Goal: Task Accomplishment & Management: Manage account settings

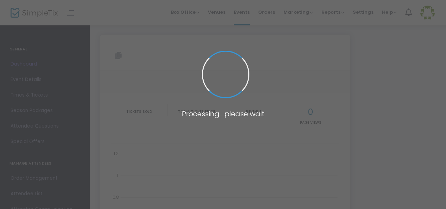
type input "[URL][DOMAIN_NAME]"
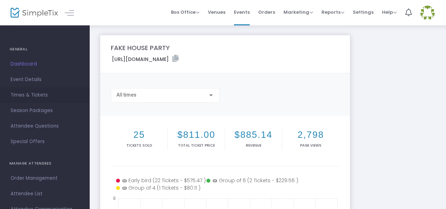
click at [42, 90] on link "Times & Tickets" at bounding box center [45, 94] width 90 height 15
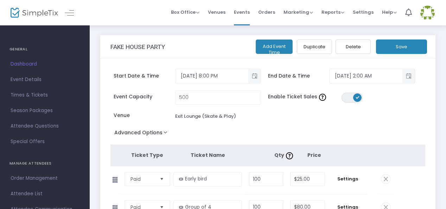
scroll to position [55, 0]
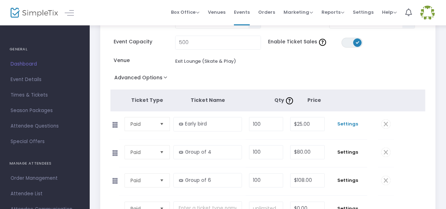
click at [347, 125] on span "Settings" at bounding box center [348, 123] width 32 height 7
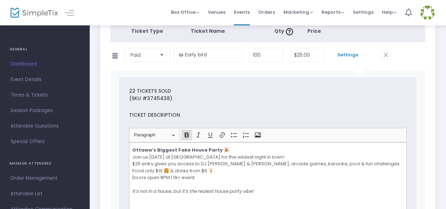
scroll to position [160, 0]
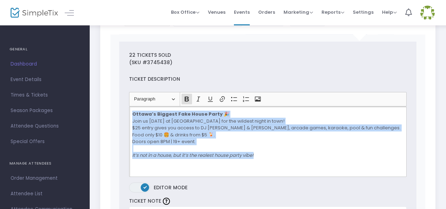
drag, startPoint x: 271, startPoint y: 153, endPoint x: 121, endPoint y: 114, distance: 155.5
copy p "Ottawa’s Biggest Fake House Party 🎉 Join us [DATE] at [GEOGRAPHIC_DATA] for the…"
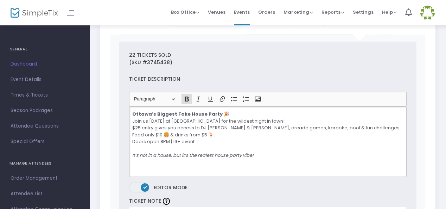
click at [264, 59] on div "(SKU #3745438)" at bounding box center [268, 62] width 284 height 7
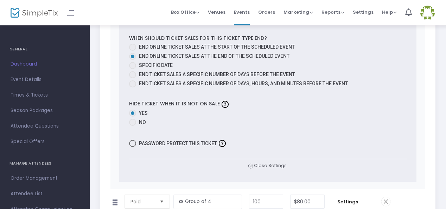
scroll to position [521, 0]
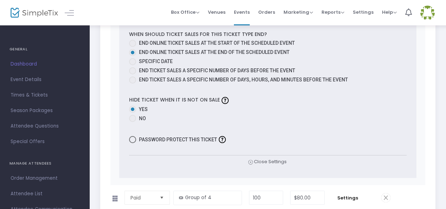
click at [162, 58] on span "Specific Date" at bounding box center [156, 61] width 34 height 6
click at [133, 65] on input "Specific Date" at bounding box center [132, 65] width 0 height 0
radio input "true"
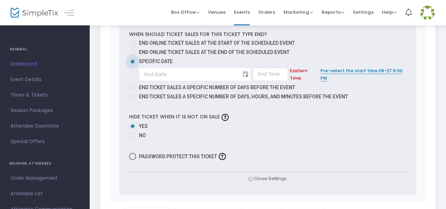
click at [240, 74] on span "Toggle calendar" at bounding box center [246, 75] width 12 height 12
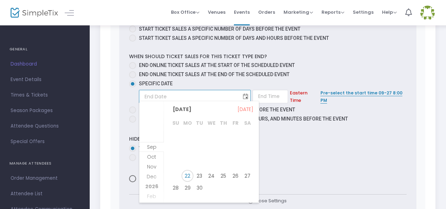
scroll to position [497, 0]
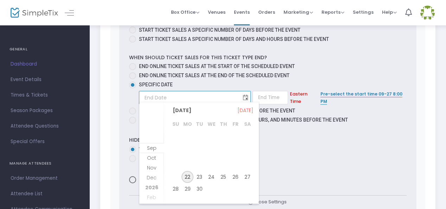
click at [189, 177] on span "22" at bounding box center [188, 177] width 12 height 12
type input "[DATE]"
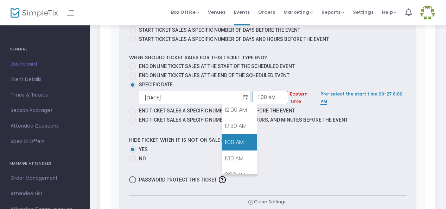
click at [253, 95] on input "1:00 AM" at bounding box center [271, 97] width 36 height 13
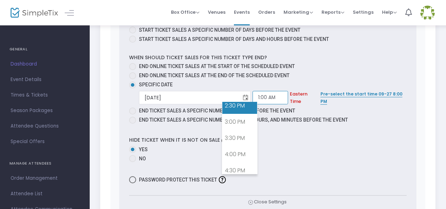
scroll to position [473, 0]
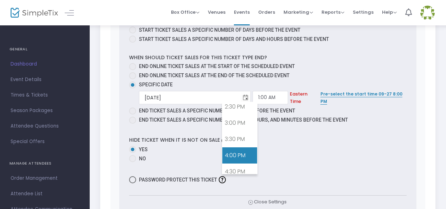
click at [240, 150] on link "4:00 PM" at bounding box center [239, 155] width 35 height 16
type input "4:00 PM"
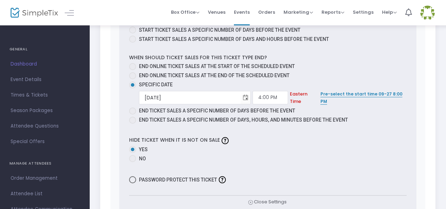
scroll to position [589, 0]
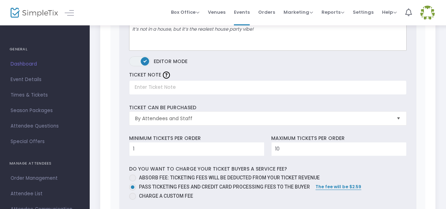
click at [424, 119] on div "22 Tickets sold (SKU #3745438) Ticket Description Heading Paragraph Paragraph H…" at bounding box center [268, 172] width 315 height 528
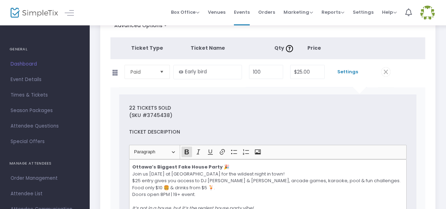
scroll to position [107, 0]
click at [388, 73] on span at bounding box center [386, 72] width 9 height 9
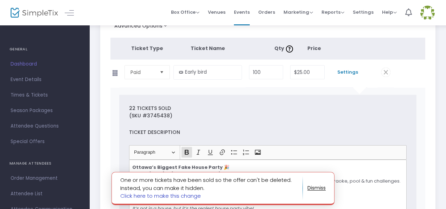
click at [169, 196] on link "Click here to make this change" at bounding box center [160, 195] width 81 height 7
click at [144, 196] on link "Click here to make this change" at bounding box center [160, 195] width 81 height 7
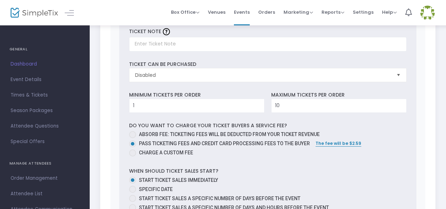
scroll to position [329, 0]
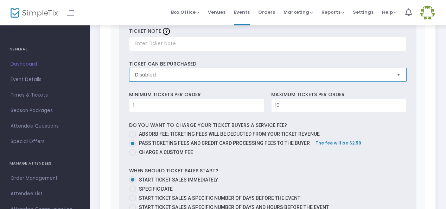
click at [227, 76] on span "Disabled" at bounding box center [263, 74] width 256 height 7
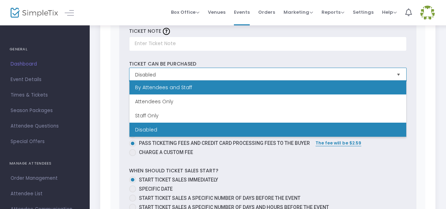
click at [212, 86] on li "By Attendees and Staff" at bounding box center [268, 87] width 277 height 14
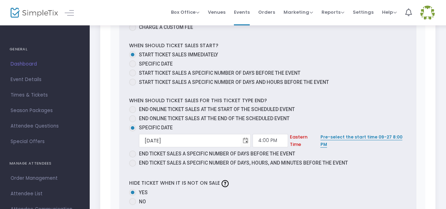
scroll to position [454, 0]
click at [201, 151] on span "End ticket sales a specific number of days before the event" at bounding box center [217, 154] width 156 height 6
click at [133, 158] on input "End ticket sales a specific number of days before the event" at bounding box center [132, 158] width 0 height 0
radio input "true"
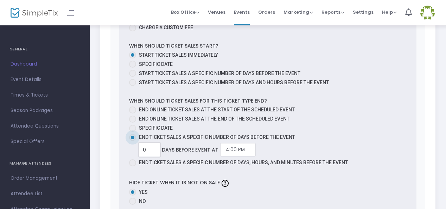
click at [152, 148] on input "0" at bounding box center [149, 149] width 20 height 13
click at [154, 117] on span "End online ticket sales at the end of the scheduled event" at bounding box center [214, 119] width 151 height 6
click at [133, 122] on input "End online ticket sales at the end of the scheduled event" at bounding box center [132, 122] width 0 height 0
radio input "true"
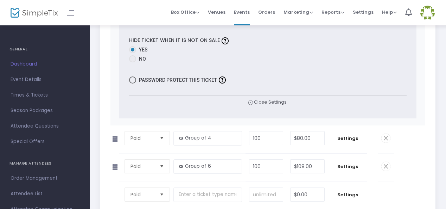
scroll to position [644, 0]
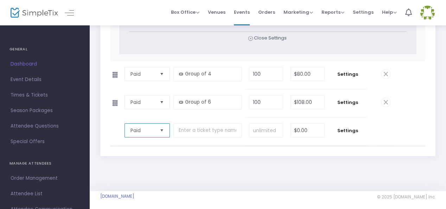
click at [154, 131] on span "Paid" at bounding box center [142, 130] width 23 height 7
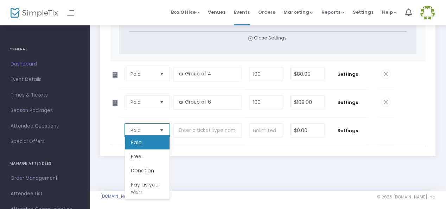
click at [152, 142] on li "Paid" at bounding box center [147, 142] width 44 height 14
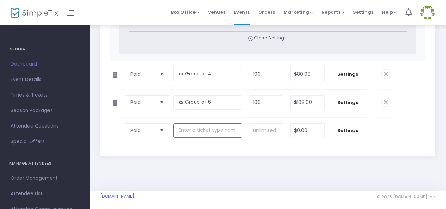
click at [197, 129] on input "text" at bounding box center [208, 130] width 69 height 14
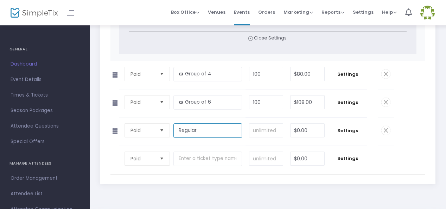
type input "Regular"
type input "100"
click at [315, 131] on input "0" at bounding box center [308, 130] width 34 height 13
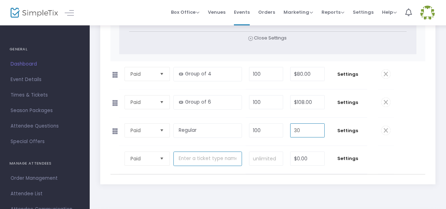
type input "$30.00"
click at [199, 156] on input "text" at bounding box center [208, 158] width 69 height 14
type input "t"
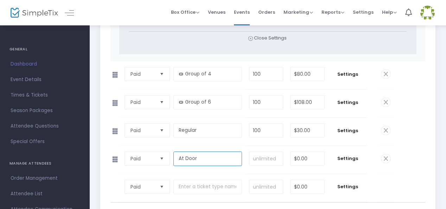
type input "At Door"
click at [259, 153] on input at bounding box center [266, 158] width 33 height 13
type input "100"
click at [306, 154] on input "0" at bounding box center [308, 158] width 34 height 13
type input "$35.00"
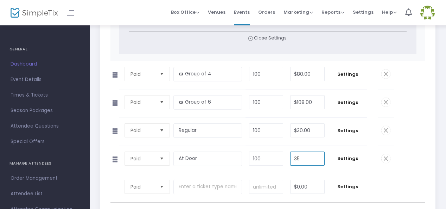
click at [346, 130] on span "Settings" at bounding box center [348, 130] width 32 height 7
click at [0, 0] on input "text" at bounding box center [0, 0] width 0 height 0
paste input "Ottawa’s Biggest Fake House Party 🎉Join us [DATE] at [GEOGRAPHIC_DATA] for the …"
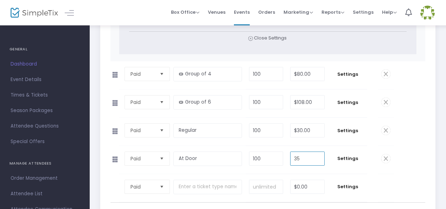
scroll to position [0, 338]
type input "Ottawa’s Biggest Fake House Party 🎉Join us [DATE] at [GEOGRAPHIC_DATA] for the …"
click at [0, 0] on div "Ticket Description Ottawa’s Biggest Fake House Party 🎉Join us [DATE] at [GEOGRA…" at bounding box center [0, 0] width 0 height 0
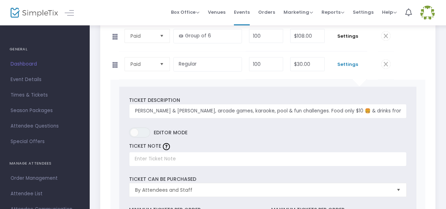
scroll to position [0, 0]
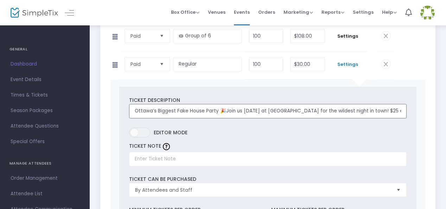
click at [215, 104] on input "Ottawa’s Biggest Fake House Party 🎉Join us [DATE] at [GEOGRAPHIC_DATA] for the …" at bounding box center [268, 111] width 278 height 14
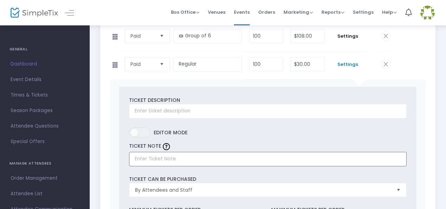
click at [176, 160] on input "text" at bounding box center [268, 159] width 278 height 14
paste input "Ottawa’s Biggest Fake House Party 🎉Join us [DATE] at [GEOGRAPHIC_DATA] for the …"
type input "Ottawa’s Biggest Fake House Party 🎉Join us [DATE] at [GEOGRAPHIC_DATA] for the …"
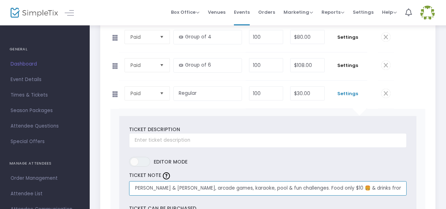
scroll to position [682, 0]
click at [199, 186] on input "Ottawa’s Biggest Fake House Party 🎉Join us [DATE] at [GEOGRAPHIC_DATA] for the …" at bounding box center [268, 187] width 278 height 14
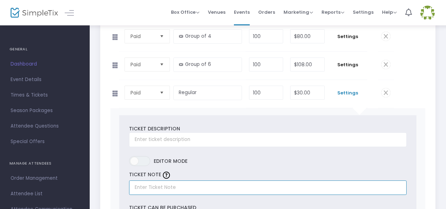
scroll to position [0, 0]
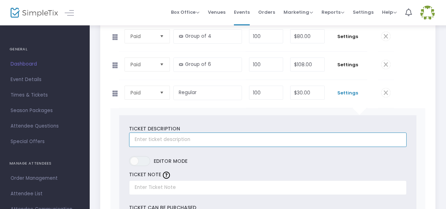
click at [161, 134] on input "text" at bounding box center [268, 139] width 278 height 14
paste input "Ottawa’s Biggest Fake House Party 🎉Join us [DATE] at [GEOGRAPHIC_DATA] for the …"
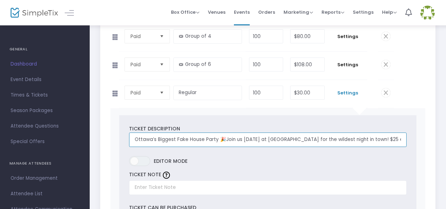
scroll to position [0, 338]
click at [288, 136] on input "Ottawa’s Biggest Fake House Party 🎉Join us [DATE] at [GEOGRAPHIC_DATA] for the …" at bounding box center [268, 139] width 278 height 14
click at [400, 137] on input "Ottawa’s Biggest Fake House Party 🎉Join us [DATE] at [GEOGRAPHIC_DATA] for the …" at bounding box center [268, 139] width 278 height 14
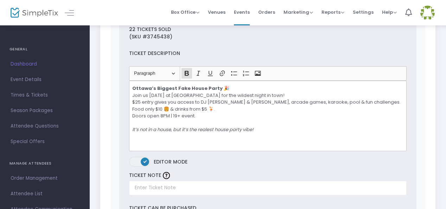
scroll to position [0, 0]
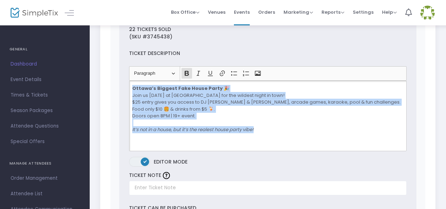
drag, startPoint x: 268, startPoint y: 131, endPoint x: 130, endPoint y: 86, distance: 144.8
click at [130, 86] on div "Ottawa’s Biggest Fake House Party 🎉 Join us [DATE] at [GEOGRAPHIC_DATA] for the…" at bounding box center [268, 116] width 278 height 70
copy p "Ottawa’s Biggest Fake House Party 🎉 Join us [DATE] at [GEOGRAPHIC_DATA] for the…"
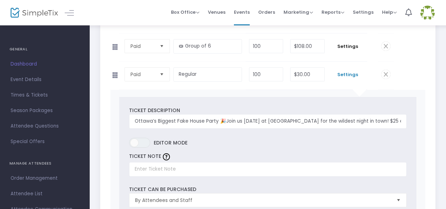
scroll to position [703, 0]
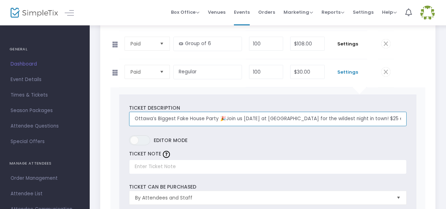
click at [197, 115] on input "Ottawa’s Biggest Fake House Party 🎉Join us [DATE] at [GEOGRAPHIC_DATA] for the …" at bounding box center [268, 119] width 278 height 14
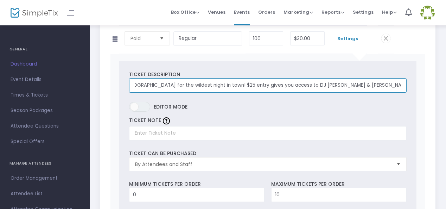
scroll to position [0, 143]
drag, startPoint x: 288, startPoint y: 83, endPoint x: 255, endPoint y: 83, distance: 33.1
click at [255, 83] on input "Ottawa’s Biggest Fake House Party 🎉Join us [DATE] at [GEOGRAPHIC_DATA] for the …" at bounding box center [268, 85] width 278 height 14
click at [239, 82] on input "Ottawa’s Biggest Fake House Party 🎉Join us [DATE] at [GEOGRAPHIC_DATA] for the …" at bounding box center [268, 85] width 278 height 14
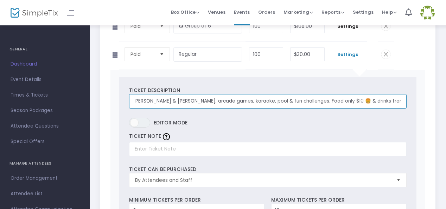
drag, startPoint x: 375, startPoint y: 99, endPoint x: 418, endPoint y: 96, distance: 43.0
type input "Ottawa’s Biggest Fake House Party 🎉Join us [DATE] at [GEOGRAPHIC_DATA] for the …"
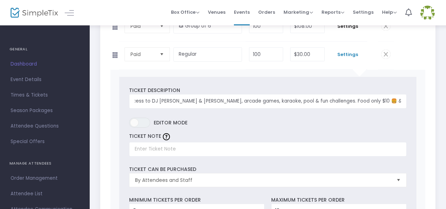
click at [175, 118] on span "Editor mode" at bounding box center [171, 123] width 34 height 10
click at [144, 119] on span "ON OFF" at bounding box center [139, 123] width 21 height 10
